Goal: Information Seeking & Learning: Check status

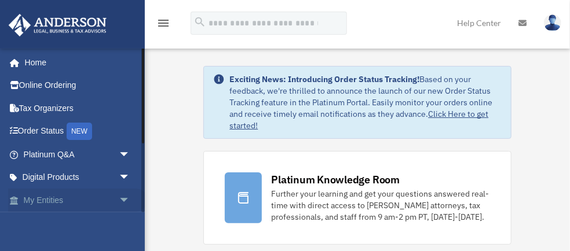
click at [120, 200] on span "arrow_drop_down" at bounding box center [130, 201] width 23 height 24
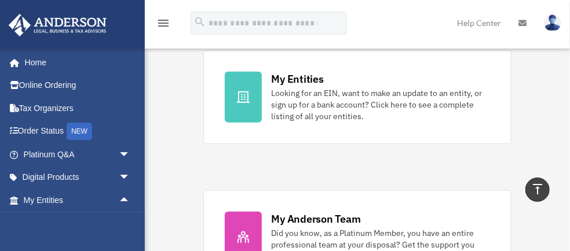
scroll to position [386, 0]
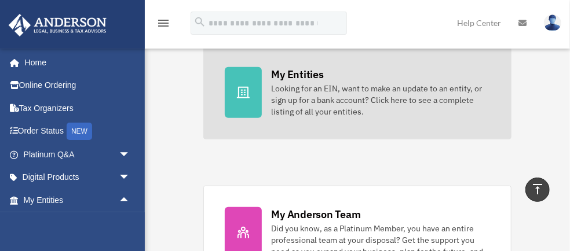
click at [244, 92] on icon at bounding box center [243, 93] width 13 height 12
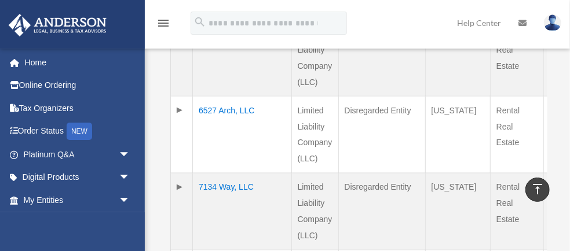
scroll to position [714, 0]
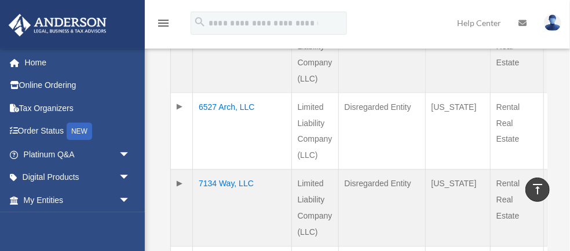
click at [206, 170] on td "7134 Way, LLC" at bounding box center [242, 208] width 99 height 77
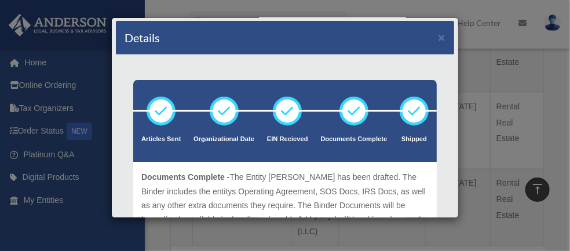
scroll to position [0, 0]
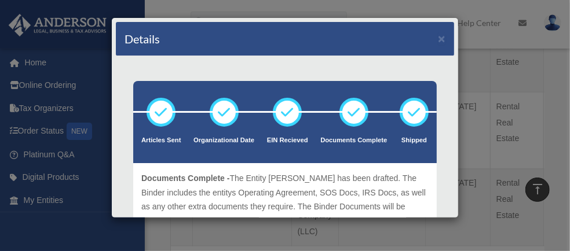
click at [298, 44] on div "Details ×" at bounding box center [285, 39] width 338 height 34
click at [438, 39] on button "×" at bounding box center [442, 38] width 8 height 12
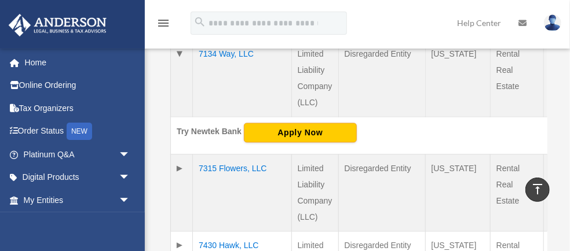
scroll to position [868, 0]
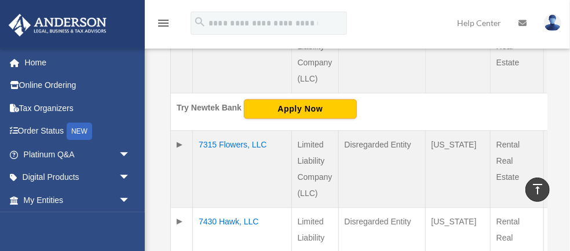
click at [212, 146] on td "7315 Flowers, LLC" at bounding box center [242, 168] width 99 height 77
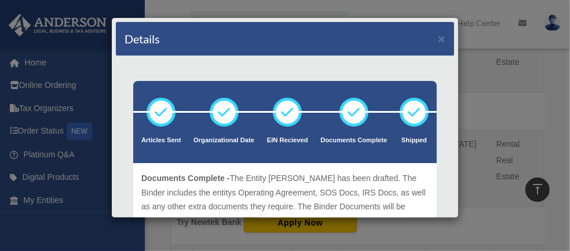
click at [309, 41] on div "Details ×" at bounding box center [285, 39] width 338 height 34
click at [439, 37] on button "×" at bounding box center [442, 38] width 8 height 12
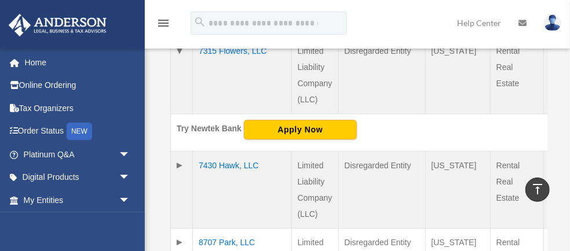
scroll to position [965, 0]
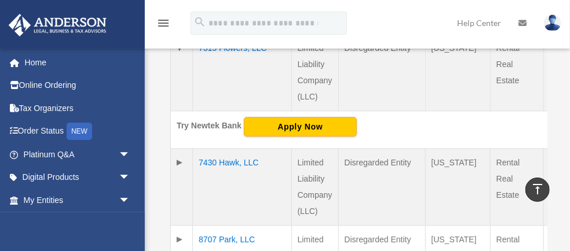
click at [211, 148] on td "7430 Hawk, LLC" at bounding box center [242, 186] width 99 height 77
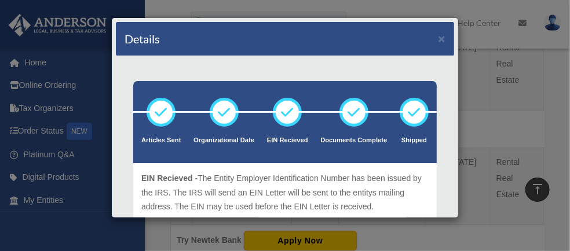
click at [314, 42] on div "Details ×" at bounding box center [285, 39] width 338 height 34
click at [438, 40] on button "×" at bounding box center [442, 38] width 8 height 12
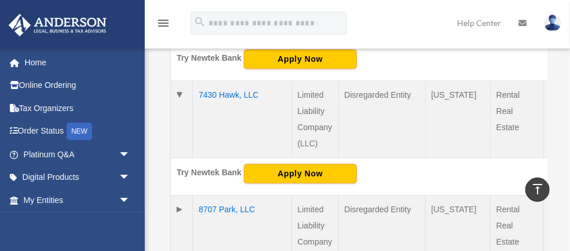
scroll to position [1042, 0]
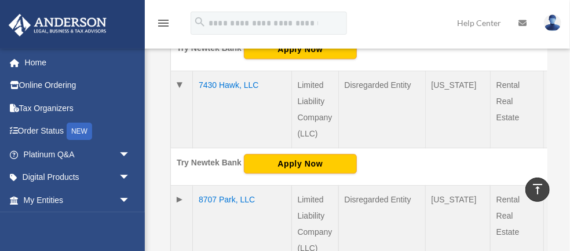
click at [209, 199] on td "8707 Park, LLC" at bounding box center [242, 224] width 99 height 78
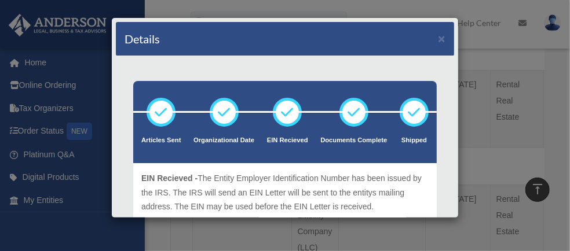
click at [291, 47] on div "Details ×" at bounding box center [285, 39] width 338 height 34
click at [438, 41] on button "×" at bounding box center [442, 38] width 8 height 12
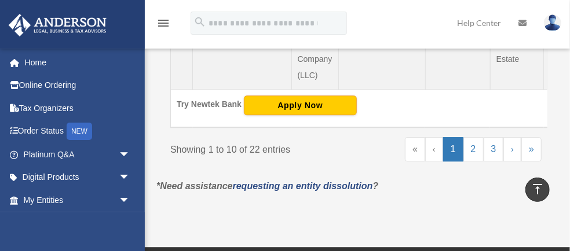
scroll to position [1216, 0]
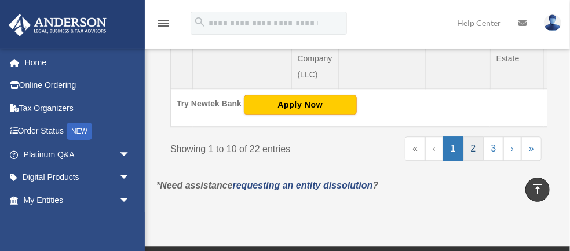
click at [472, 137] on link "2" at bounding box center [473, 149] width 20 height 24
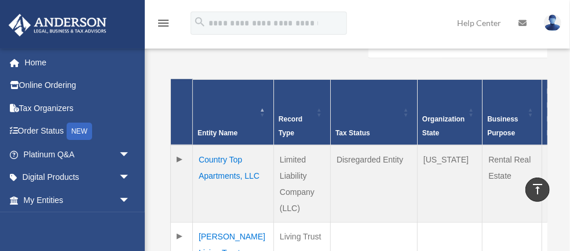
scroll to position [280, 0]
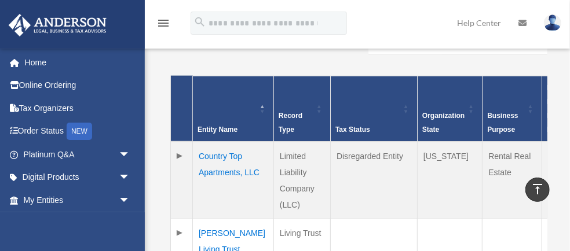
click at [222, 142] on td "Country Top Apartments, LLC" at bounding box center [233, 181] width 81 height 78
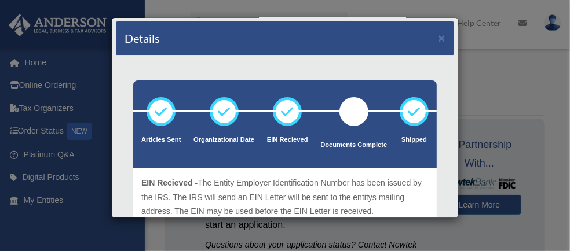
scroll to position [0, 0]
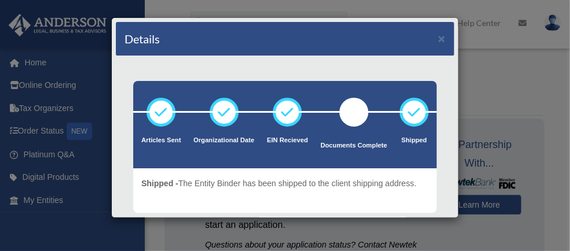
click at [344, 43] on div "Details ×" at bounding box center [285, 39] width 338 height 34
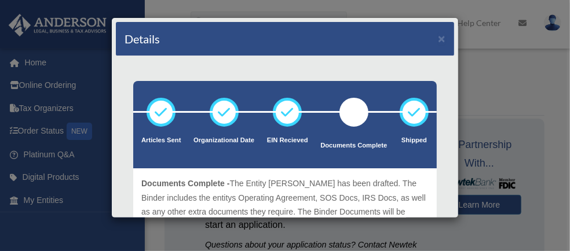
click at [312, 46] on div "Details ×" at bounding box center [285, 39] width 338 height 34
click at [438, 39] on button "×" at bounding box center [442, 38] width 8 height 12
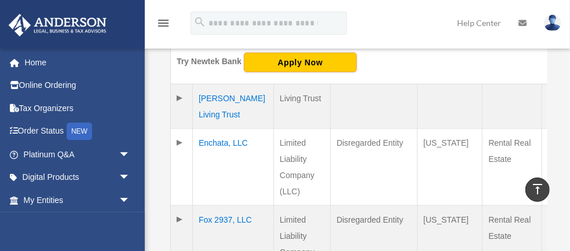
scroll to position [463, 0]
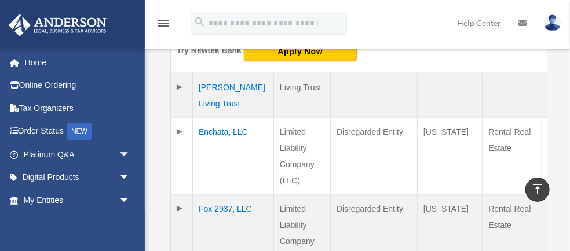
click at [210, 73] on td "[PERSON_NAME] Living Trust" at bounding box center [233, 95] width 81 height 45
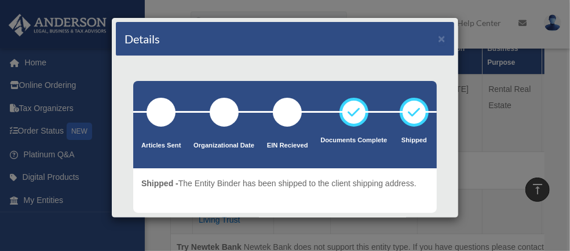
scroll to position [347, 0]
click at [438, 37] on button "×" at bounding box center [442, 38] width 8 height 12
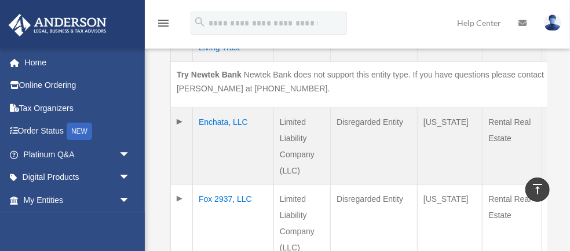
scroll to position [521, 0]
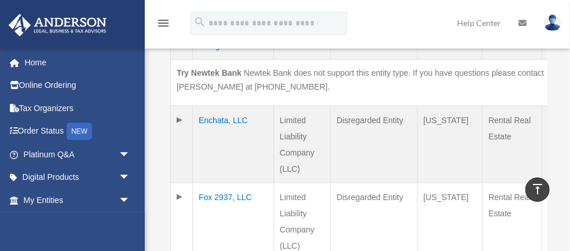
click at [210, 106] on td "Enchata, LLC" at bounding box center [233, 144] width 81 height 77
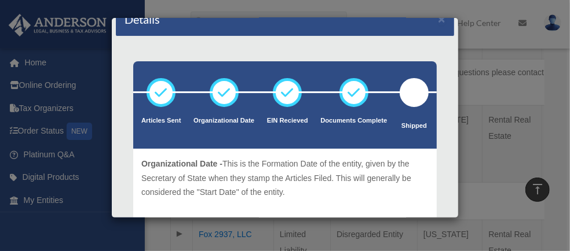
scroll to position [0, 0]
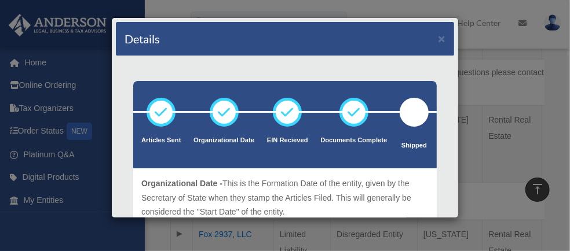
click at [341, 40] on div "Details ×" at bounding box center [285, 39] width 338 height 34
click at [438, 39] on button "×" at bounding box center [442, 38] width 8 height 12
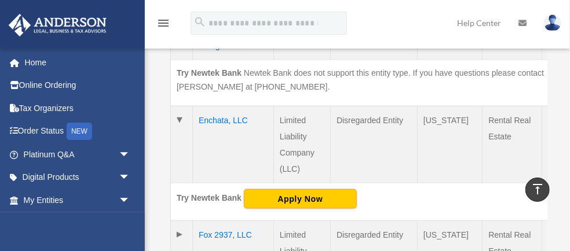
click at [223, 106] on td "Enchata, LLC" at bounding box center [233, 144] width 81 height 77
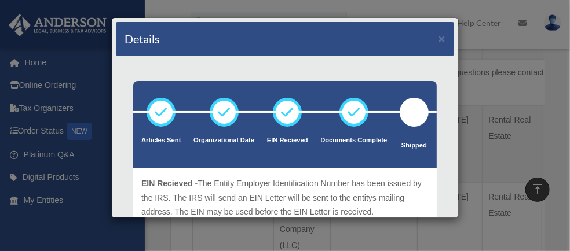
click at [338, 43] on div "Details ×" at bounding box center [285, 39] width 338 height 34
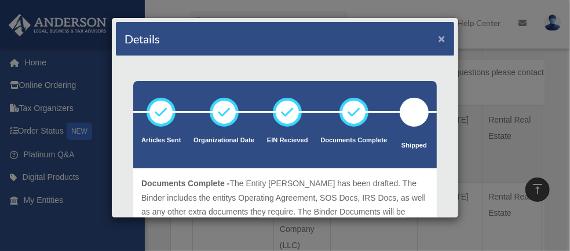
click at [438, 39] on button "×" at bounding box center [442, 38] width 8 height 12
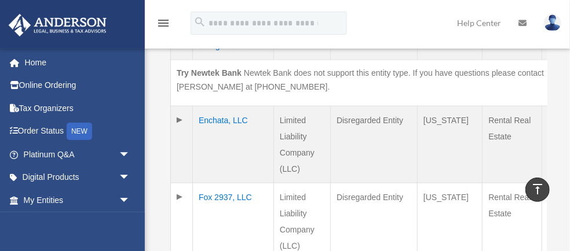
click at [216, 183] on td "Fox 2937, LLC" at bounding box center [233, 221] width 81 height 77
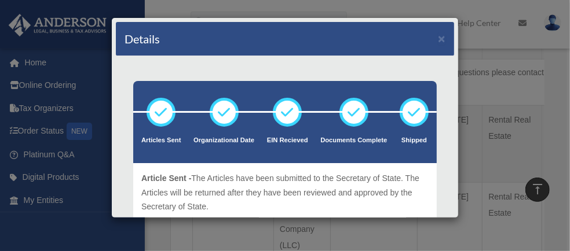
click at [296, 42] on div "Details ×" at bounding box center [285, 39] width 338 height 34
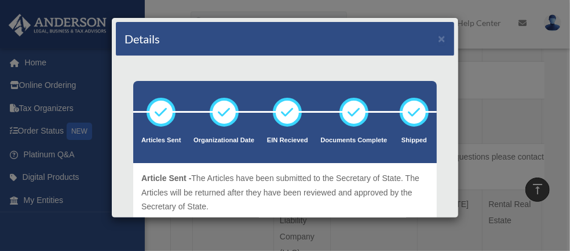
scroll to position [424, 0]
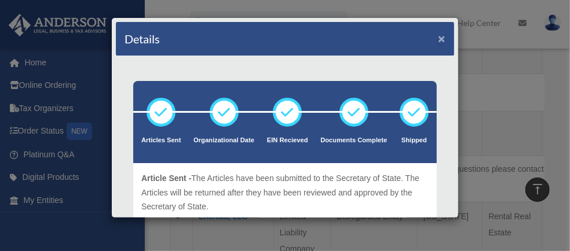
click at [439, 39] on button "×" at bounding box center [442, 38] width 8 height 12
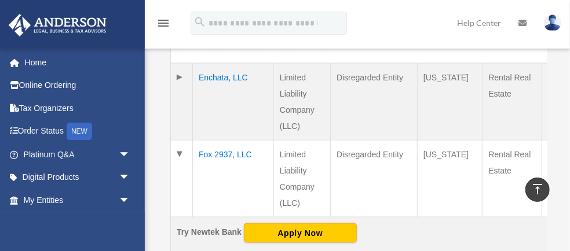
scroll to position [521, 0]
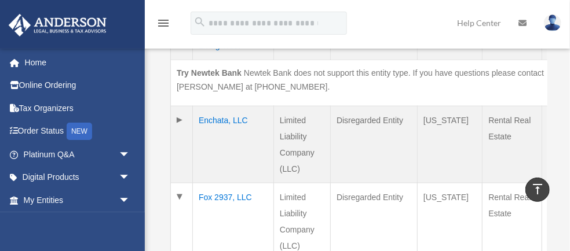
click at [209, 199] on td "Fox 2937, LLC" at bounding box center [233, 221] width 81 height 77
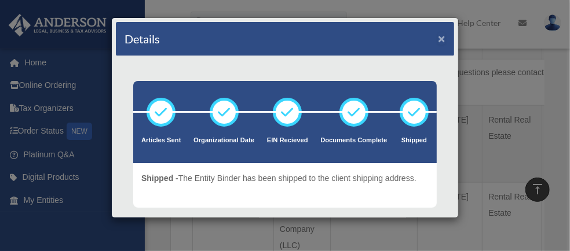
click at [438, 36] on button "×" at bounding box center [442, 38] width 8 height 12
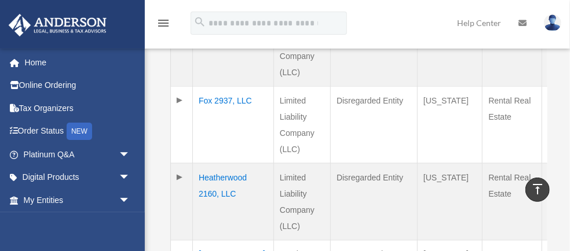
scroll to position [617, 0]
click at [216, 164] on td "Heatherwood 2160, LLC" at bounding box center [233, 202] width 81 height 77
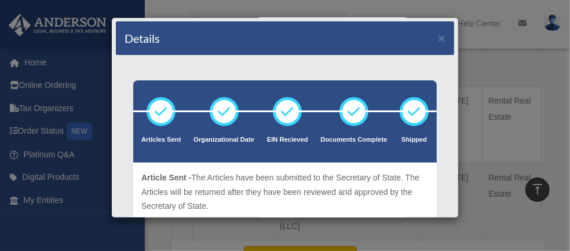
scroll to position [0, 0]
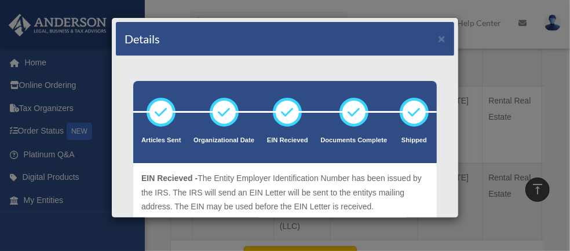
click at [322, 50] on div "Details ×" at bounding box center [285, 39] width 338 height 34
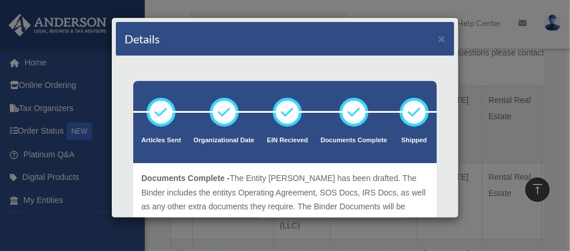
scroll to position [540, 0]
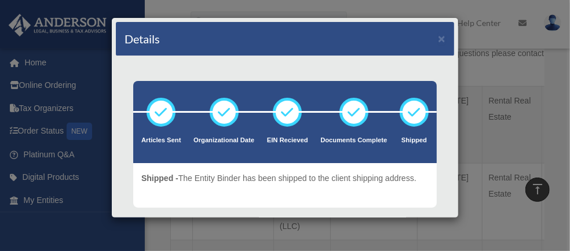
click at [387, 38] on div "Details ×" at bounding box center [285, 39] width 338 height 34
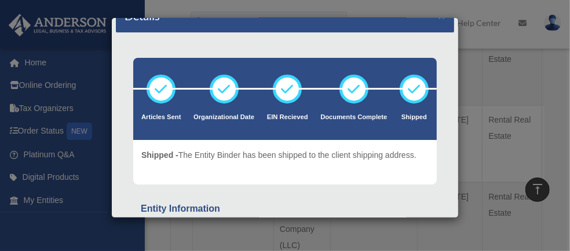
scroll to position [0, 0]
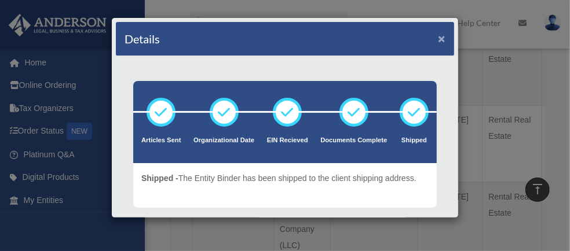
click at [438, 41] on button "×" at bounding box center [442, 38] width 8 height 12
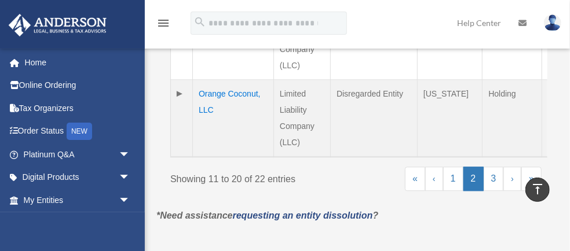
scroll to position [1061, 0]
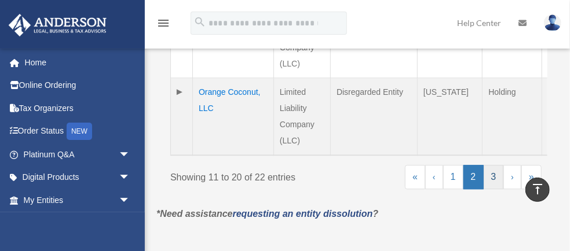
click at [495, 165] on link "3" at bounding box center [493, 177] width 20 height 24
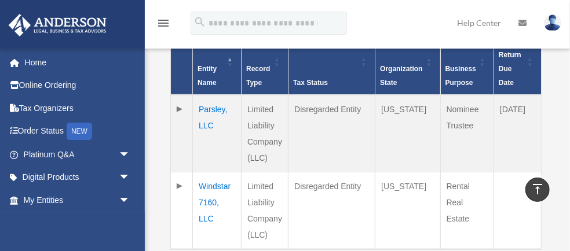
scroll to position [321, 0]
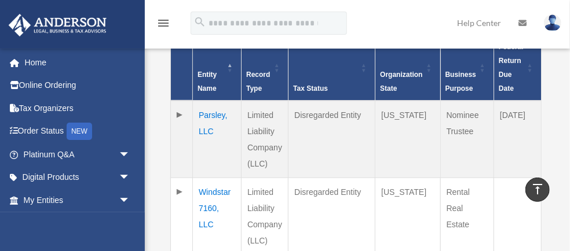
click at [218, 178] on td "Windstar 7160, LLC" at bounding box center [217, 217] width 49 height 78
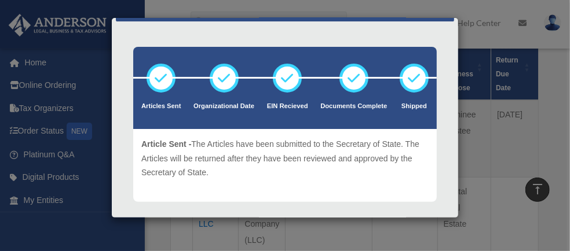
scroll to position [0, 0]
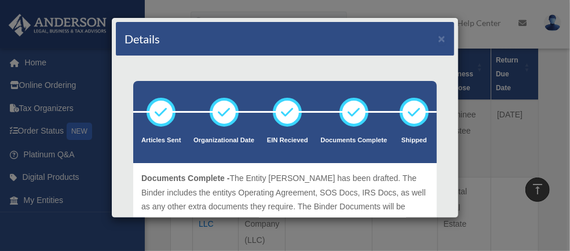
click at [376, 49] on div "Details ×" at bounding box center [285, 39] width 338 height 34
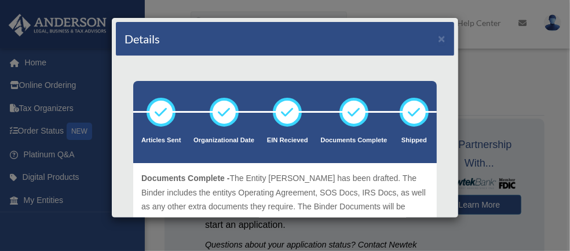
click at [333, 47] on div "Details ×" at bounding box center [285, 39] width 338 height 34
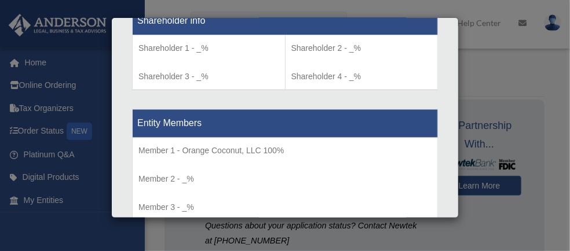
scroll to position [1102, 0]
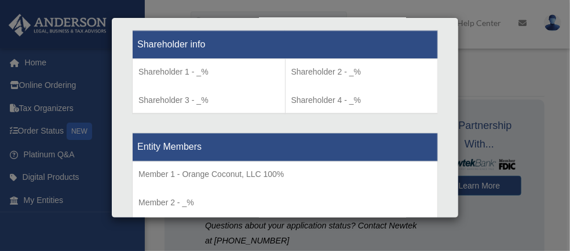
click at [388, 162] on td "Member 1 - Orange Coconut, LLC 100% Member 2 - _% Member 3 - _%" at bounding box center [285, 218] width 305 height 112
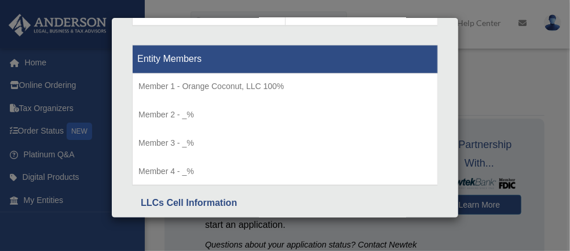
scroll to position [1198, 0]
